Goal: Task Accomplishment & Management: Use online tool/utility

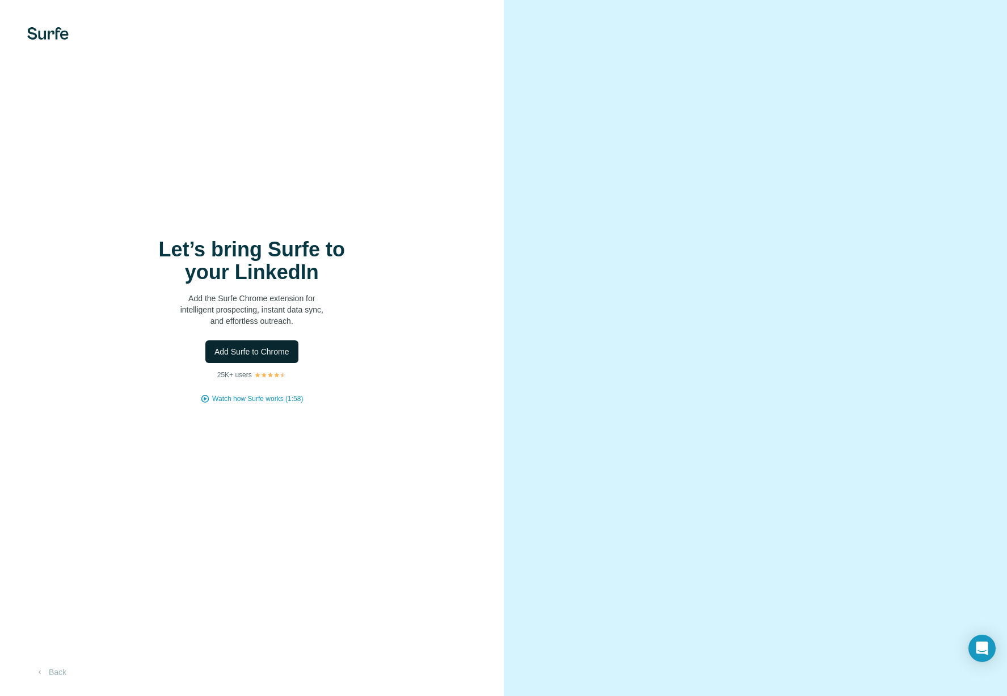
click at [264, 351] on span "Add Surfe to Chrome" at bounding box center [251, 351] width 75 height 11
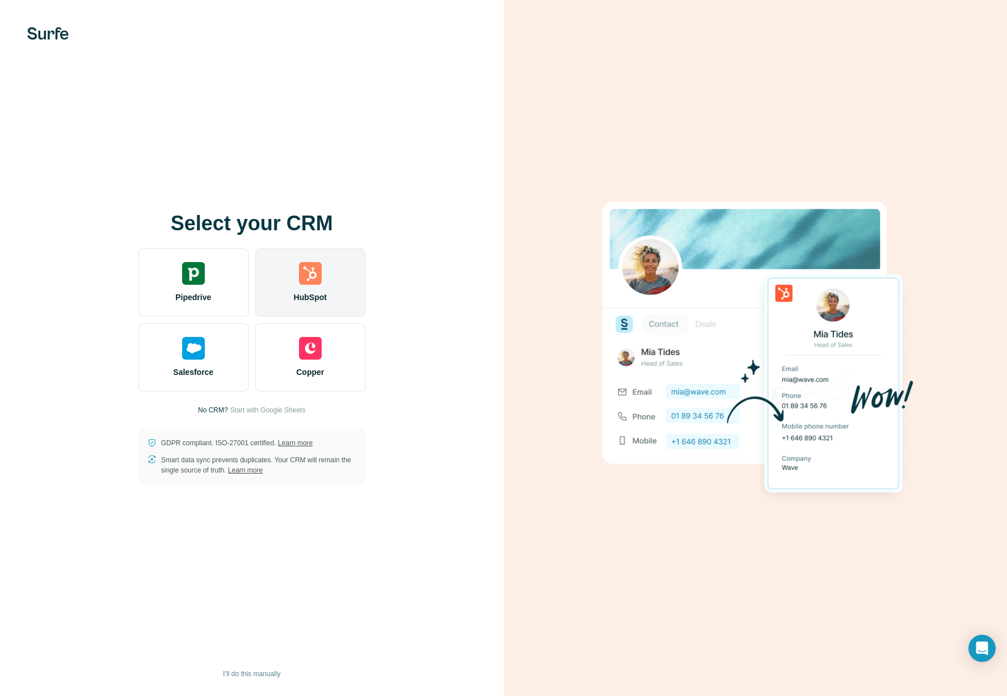
click at [314, 274] on img at bounding box center [310, 273] width 23 height 23
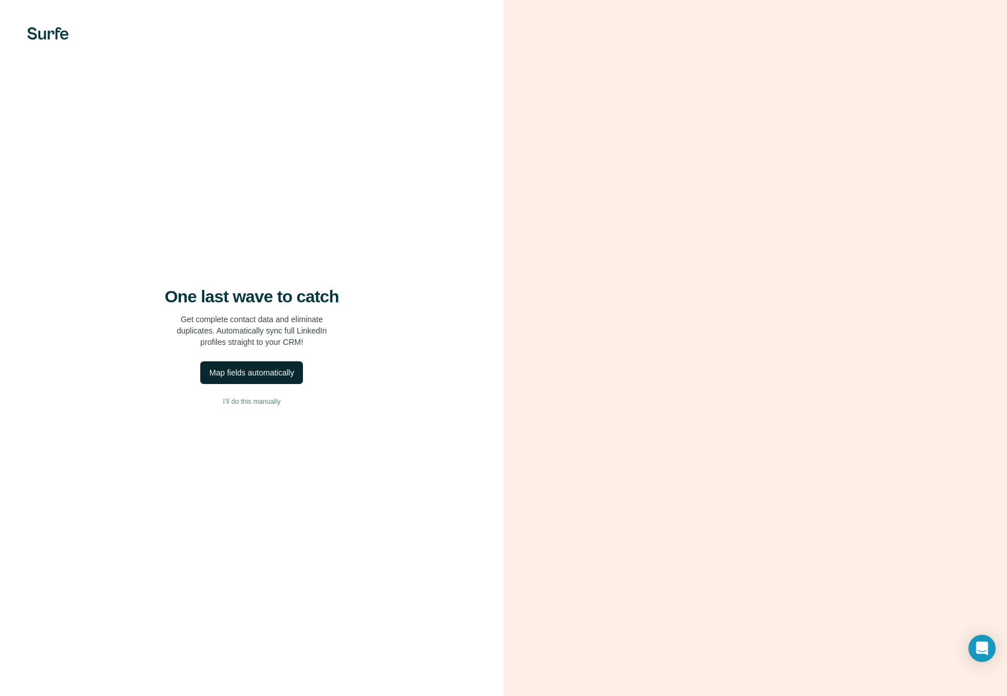
click at [270, 370] on div "Map fields automatically" at bounding box center [251, 372] width 85 height 11
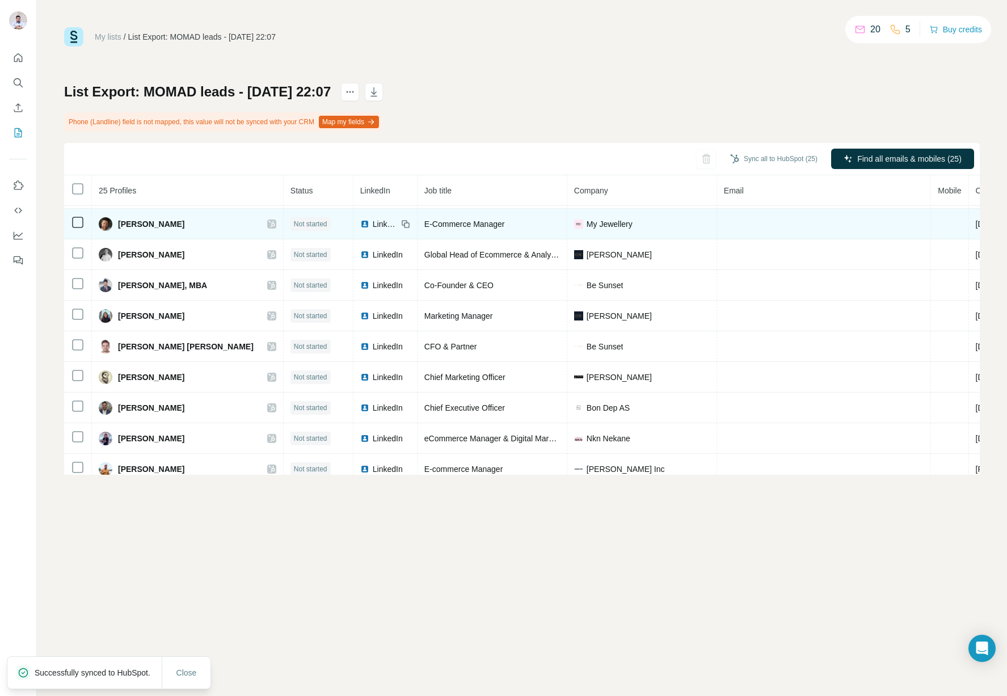
scroll to position [503, 0]
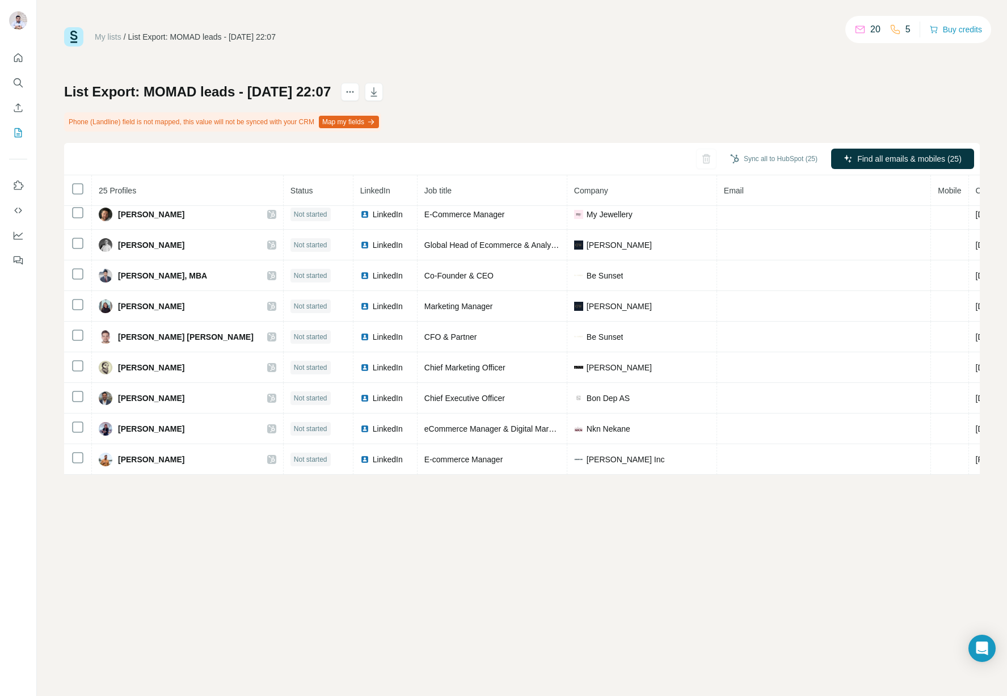
click at [857, 28] on icon at bounding box center [859, 29] width 11 height 11
click at [15, 61] on icon "Quick start" at bounding box center [18, 57] width 9 height 9
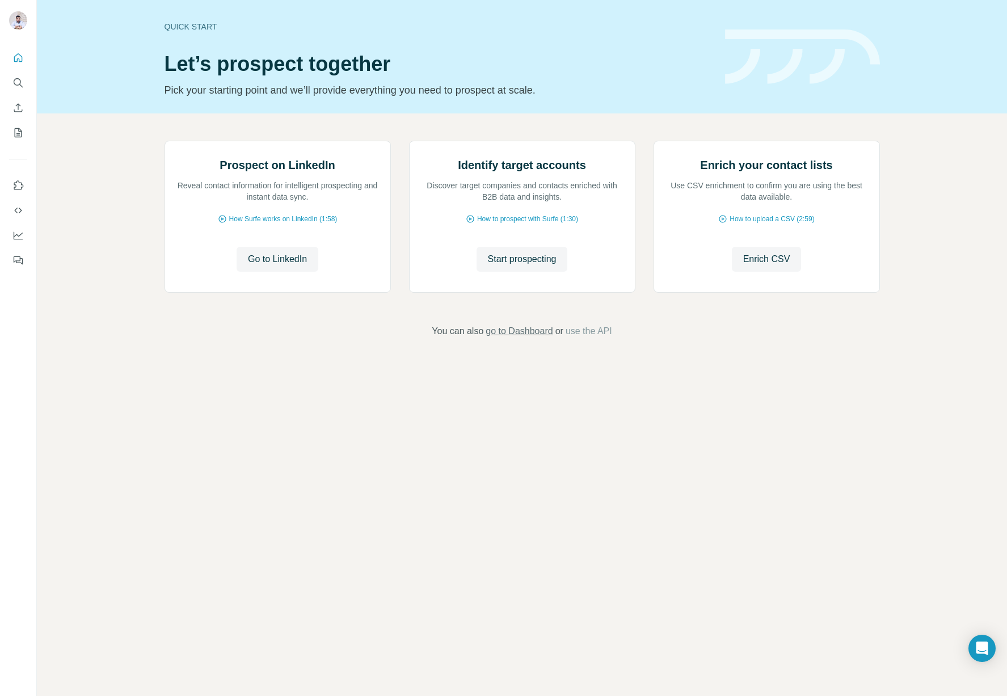
click at [519, 338] on span "go to Dashboard" at bounding box center [519, 331] width 67 height 14
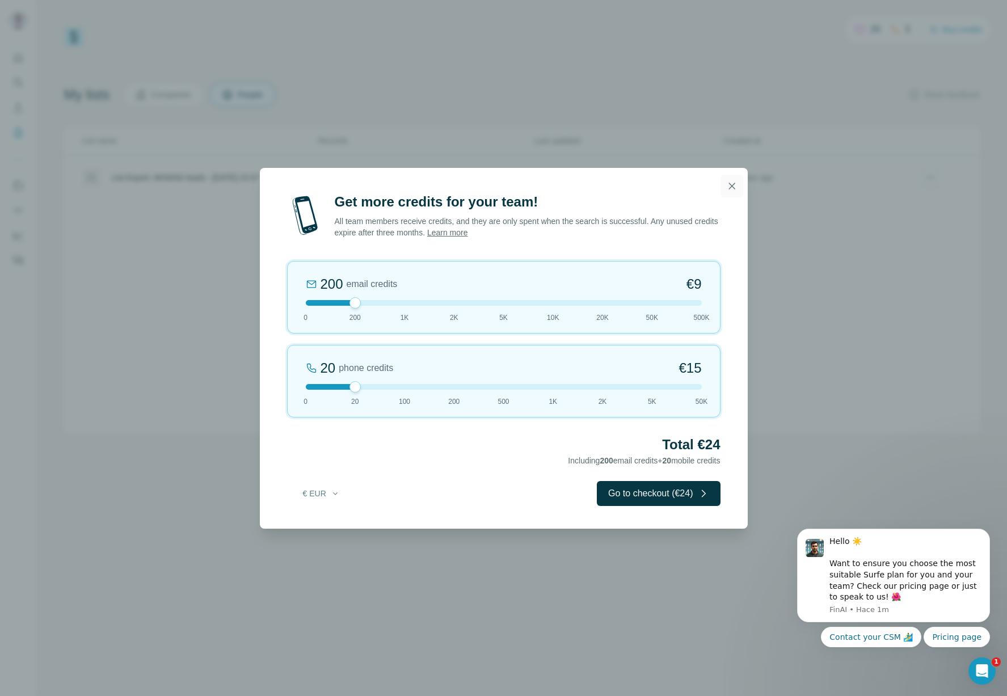
click at [733, 185] on icon "button" at bounding box center [731, 185] width 11 height 11
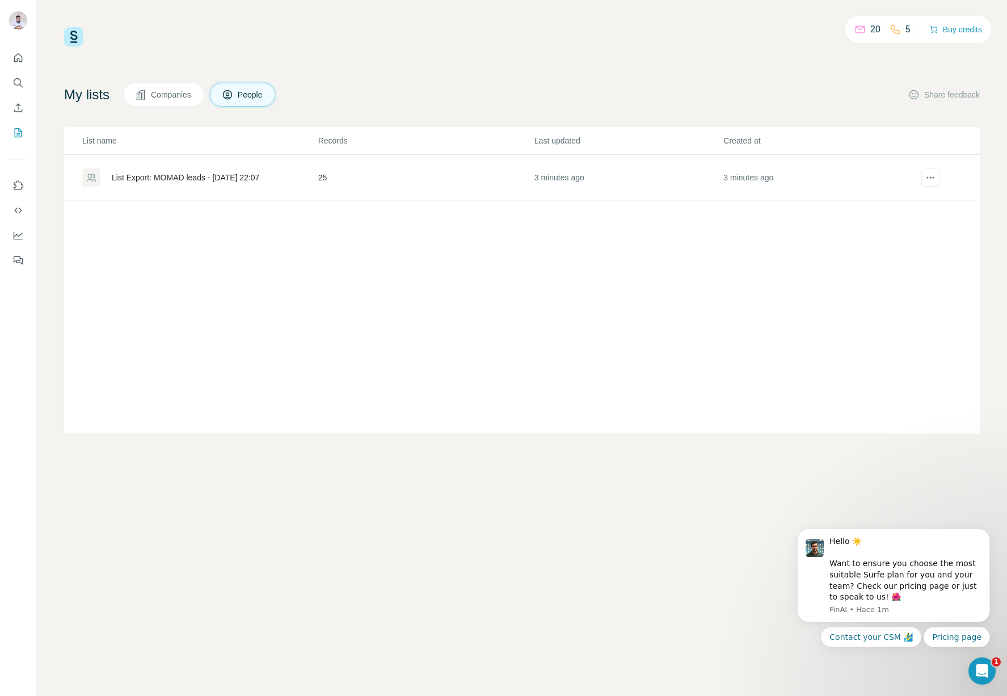
click at [461, 178] on td "25" at bounding box center [426, 178] width 216 height 46
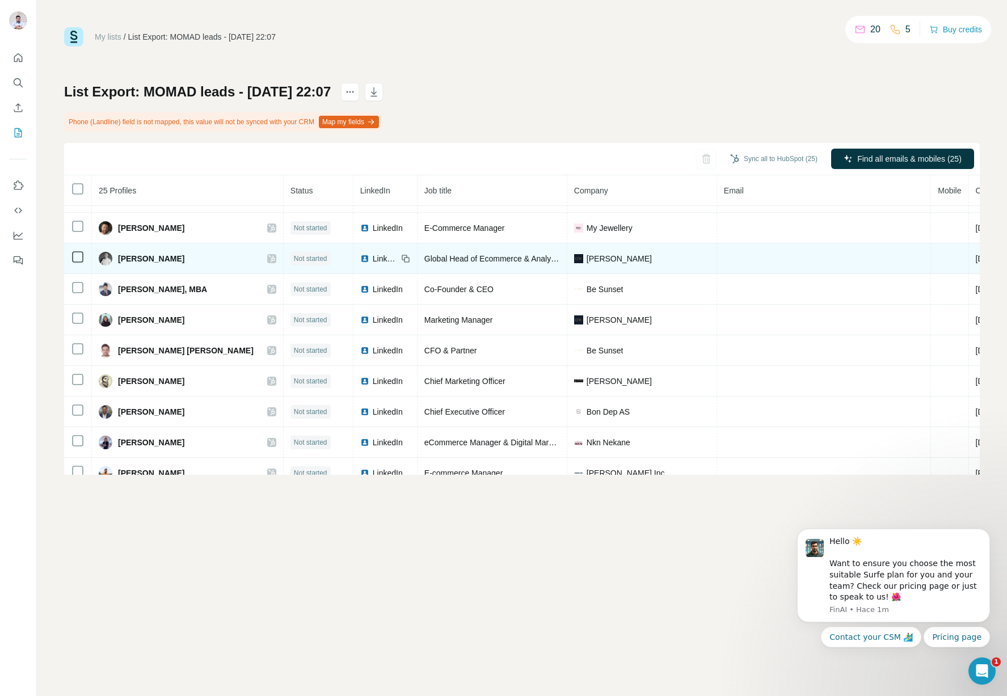
scroll to position [503, 0]
